Goal: Information Seeking & Learning: Learn about a topic

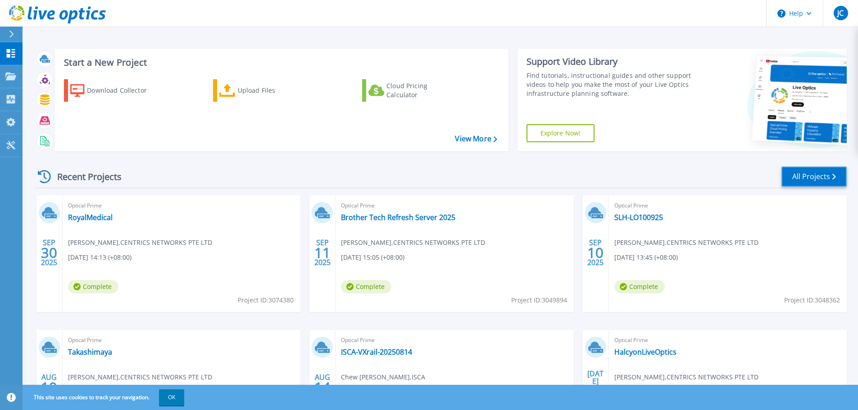
click at [846, 178] on link "All Projects" at bounding box center [814, 177] width 65 height 20
click at [101, 215] on link "RoyalMedical" at bounding box center [90, 217] width 45 height 9
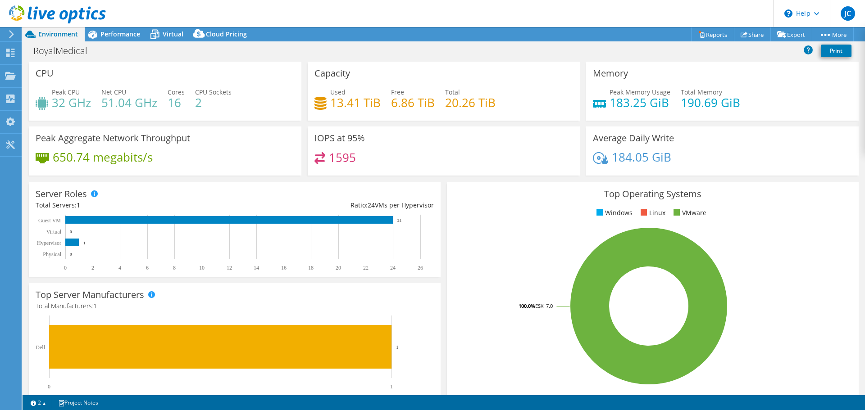
select select "USD"
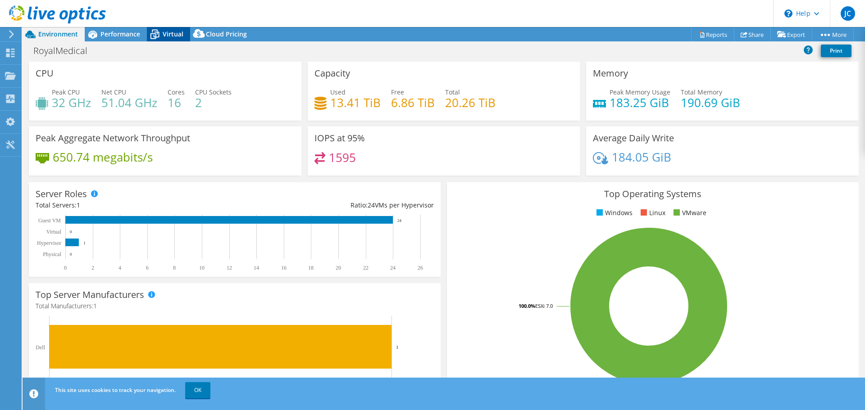
click at [171, 35] on span "Virtual" at bounding box center [173, 34] width 21 height 9
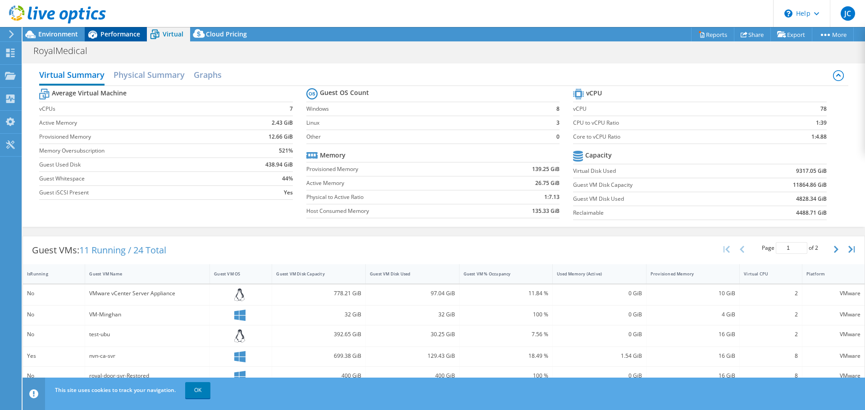
click at [109, 32] on span "Performance" at bounding box center [120, 34] width 40 height 9
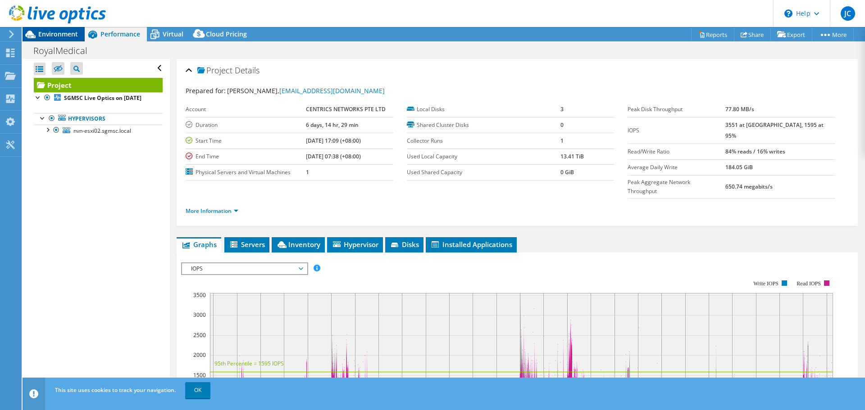
click at [61, 32] on span "Environment" at bounding box center [58, 34] width 40 height 9
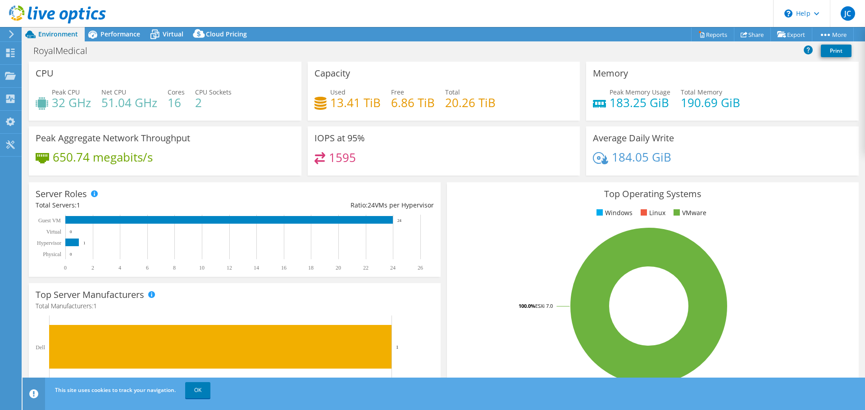
click at [102, 28] on div at bounding box center [53, 15] width 106 height 30
click at [134, 37] on span "Performance" at bounding box center [120, 34] width 40 height 9
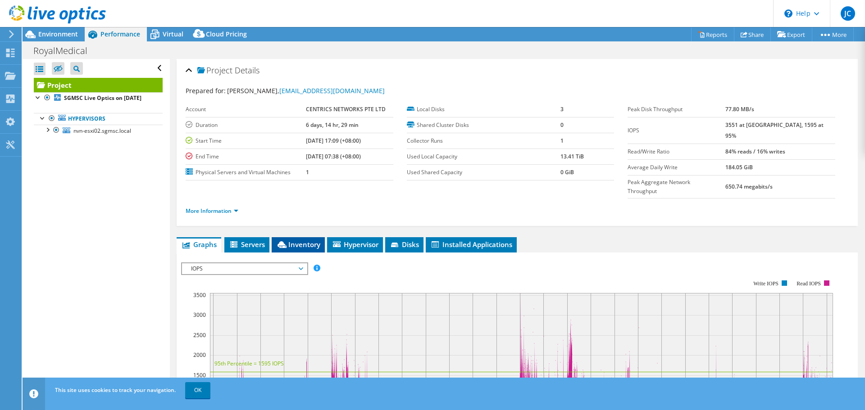
click at [311, 240] on span "Inventory" at bounding box center [298, 244] width 44 height 9
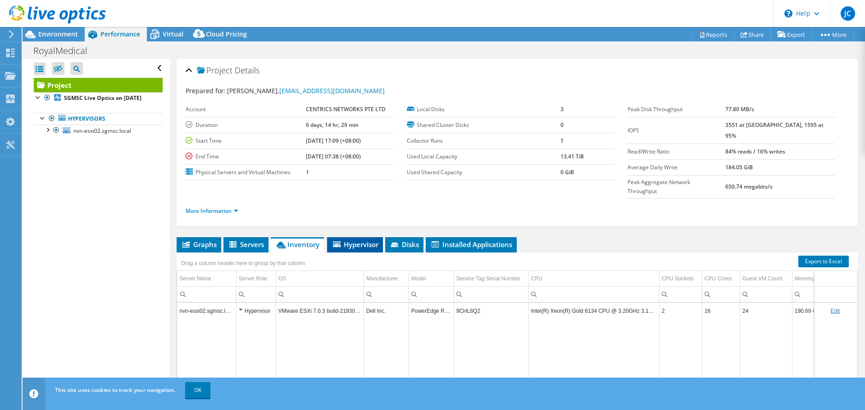
click at [345, 237] on li "Hypervisor" at bounding box center [355, 244] width 56 height 15
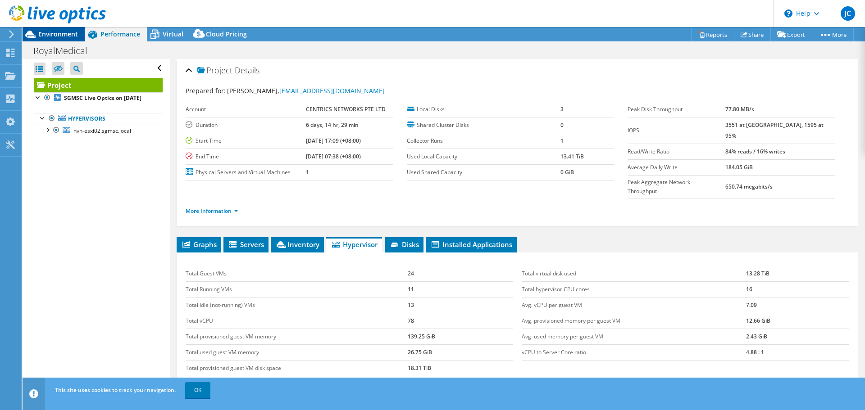
click at [43, 38] on span "Environment" at bounding box center [58, 34] width 40 height 9
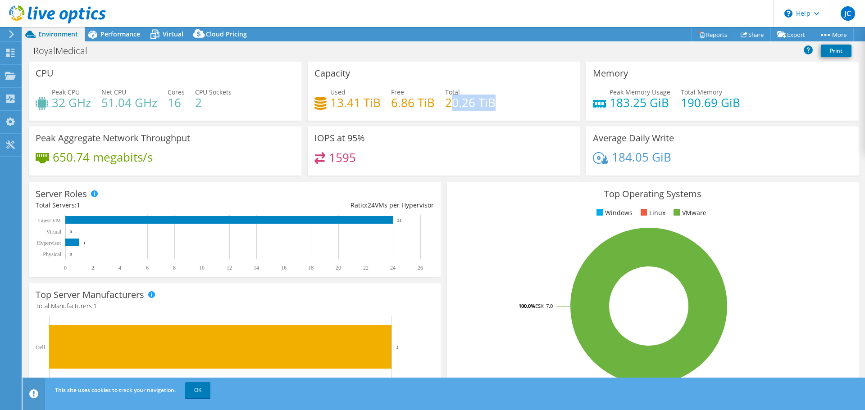
drag, startPoint x: 492, startPoint y: 105, endPoint x: 446, endPoint y: 109, distance: 46.1
click at [447, 109] on div "Used 13.41 TiB Free 6.86 TiB Total 20.26 TiB" at bounding box center [443, 101] width 259 height 29
click at [129, 33] on span "Performance" at bounding box center [120, 34] width 40 height 9
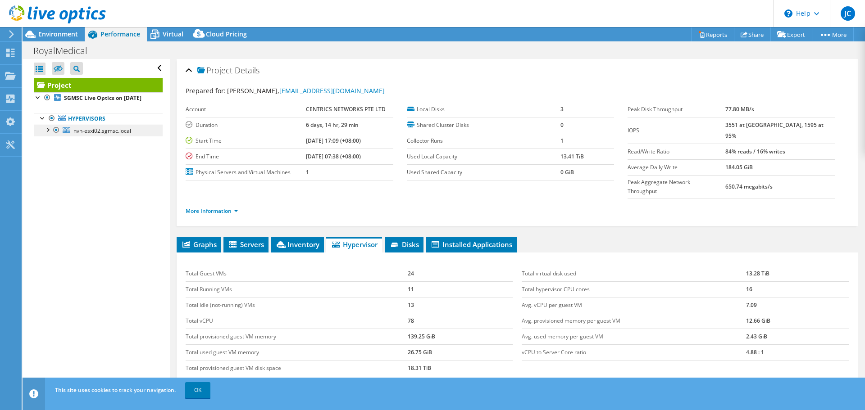
drag, startPoint x: 49, startPoint y: 139, endPoint x: 61, endPoint y: 138, distance: 12.2
click at [49, 134] on div at bounding box center [47, 129] width 9 height 9
click at [96, 135] on span "nvn-esxi02.sgmsc.local" at bounding box center [102, 131] width 58 height 8
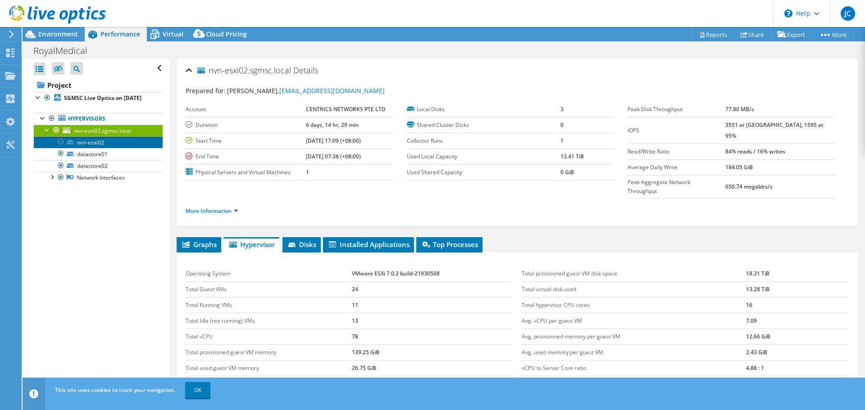
click at [106, 148] on link "nvn-esxi02" at bounding box center [98, 143] width 129 height 12
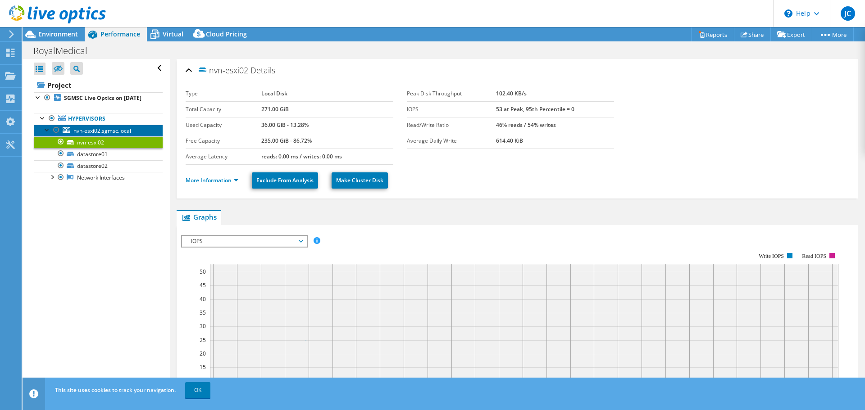
click at [98, 135] on span "nvn-esxi02.sgmsc.local" at bounding box center [102, 131] width 58 height 8
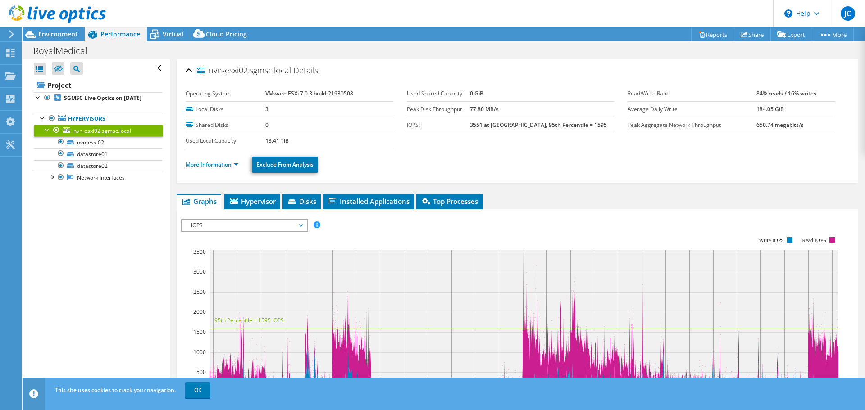
click at [228, 166] on link "More Information" at bounding box center [212, 165] width 53 height 8
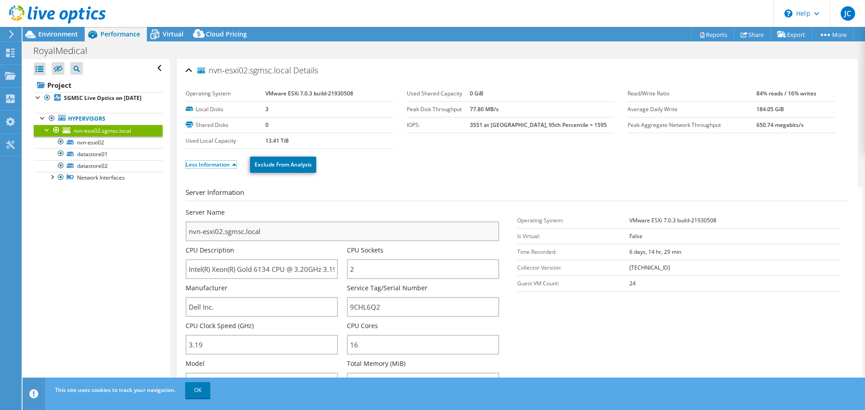
scroll to position [45, 0]
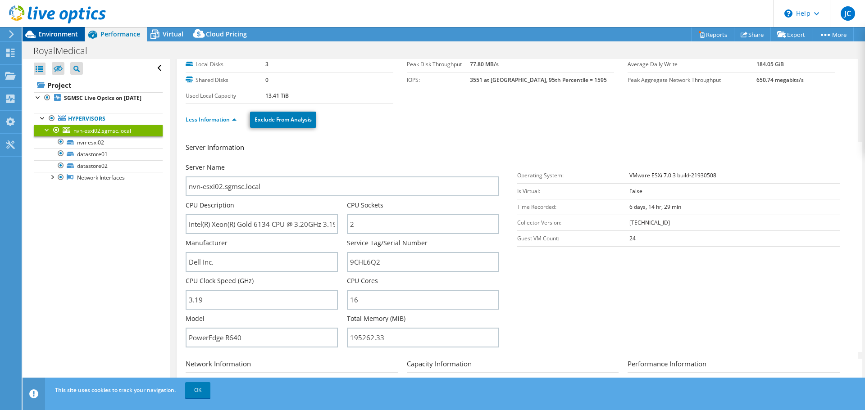
click at [58, 36] on span "Environment" at bounding box center [58, 34] width 40 height 9
